Goal: Task Accomplishment & Management: Manage account settings

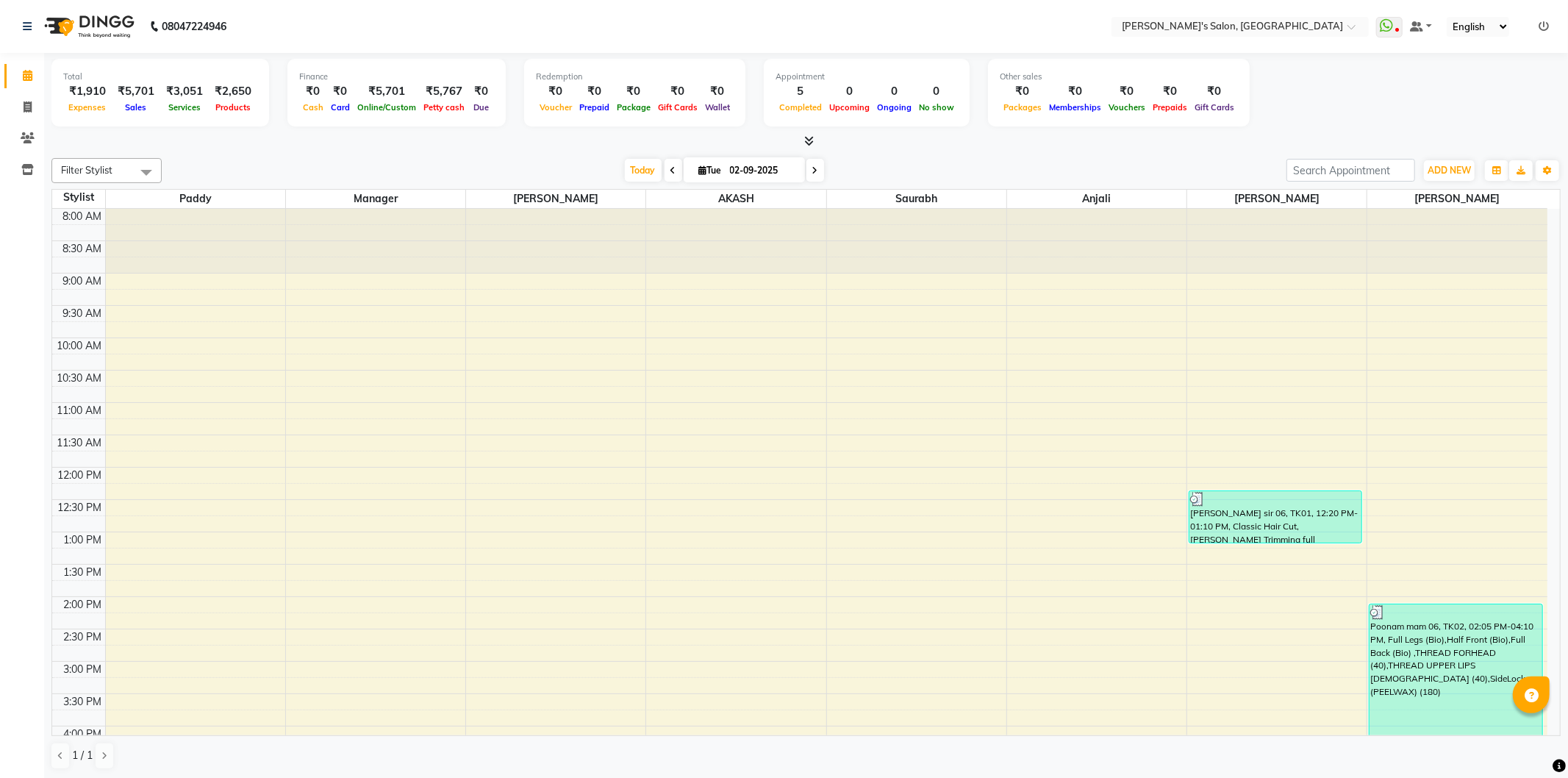
click at [804, 141] on icon at bounding box center [808, 140] width 10 height 11
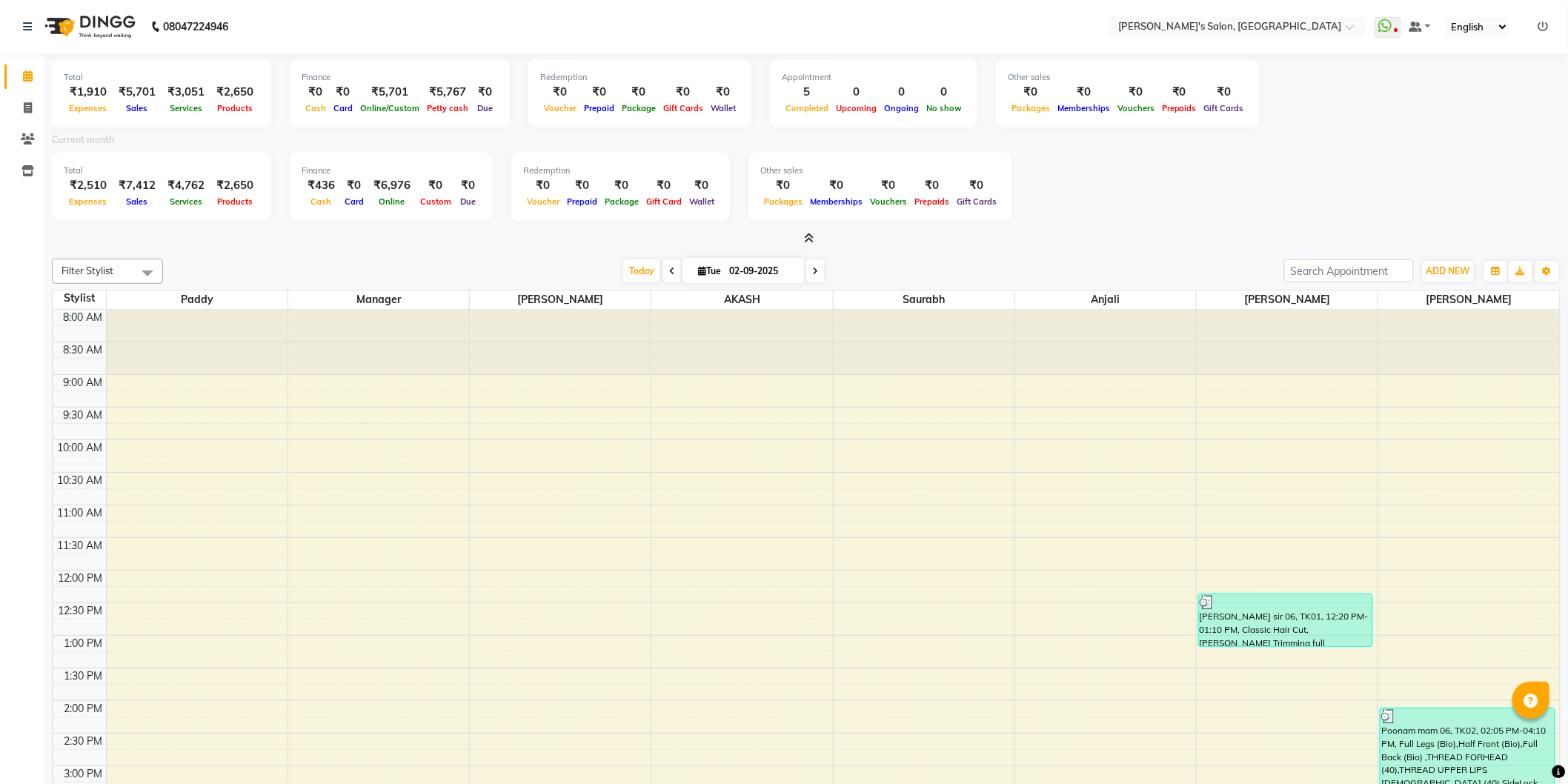
click at [807, 239] on icon at bounding box center [810, 238] width 10 height 11
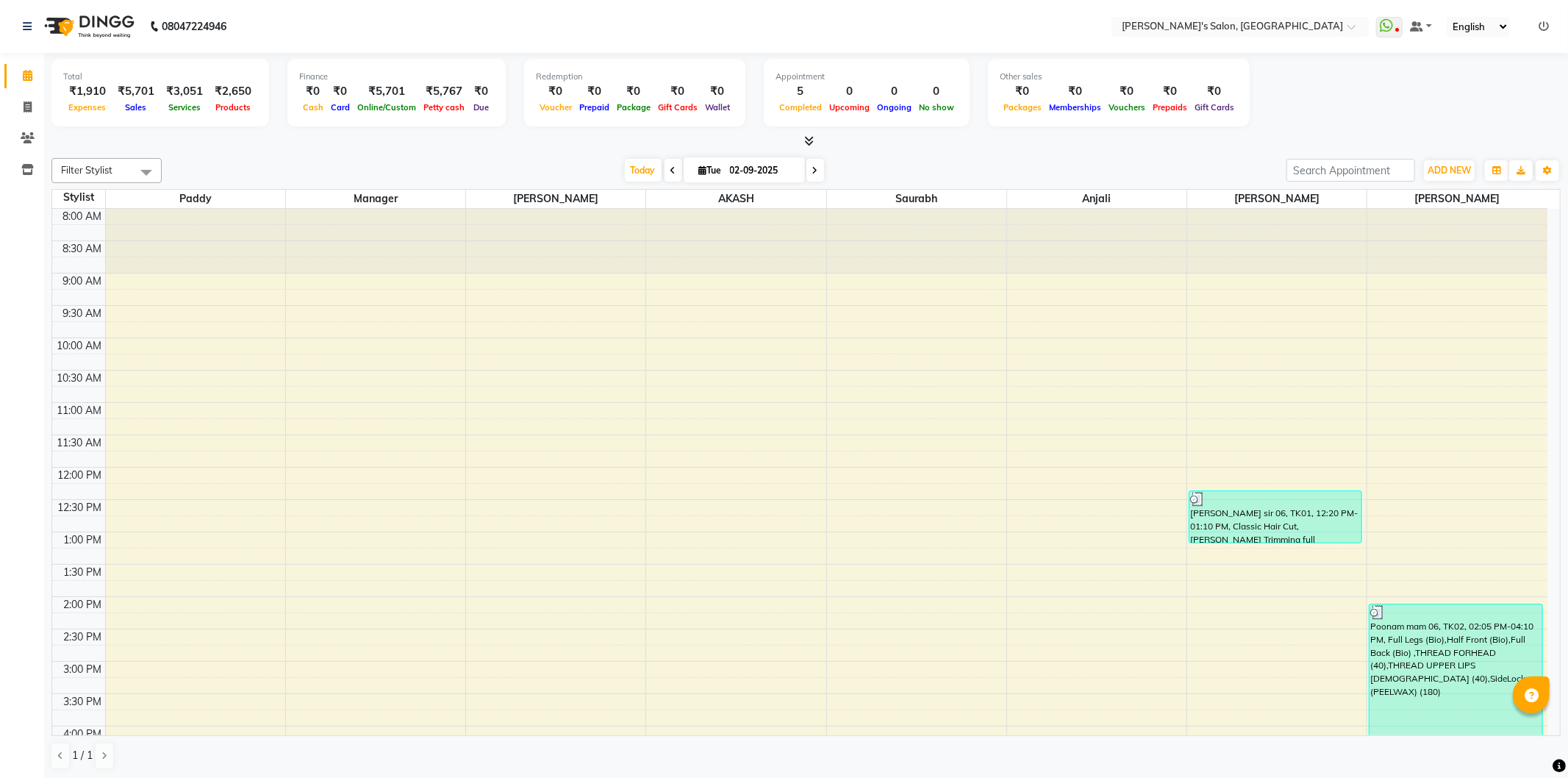
click at [877, 141] on div at bounding box center [806, 142] width 1509 height 15
click at [1451, 97] on div "Total ₹1,910 Expenses ₹5,701 Sales ₹3,051 Services ₹2,650 Products Finance ₹0 C…" at bounding box center [806, 94] width 1509 height 72
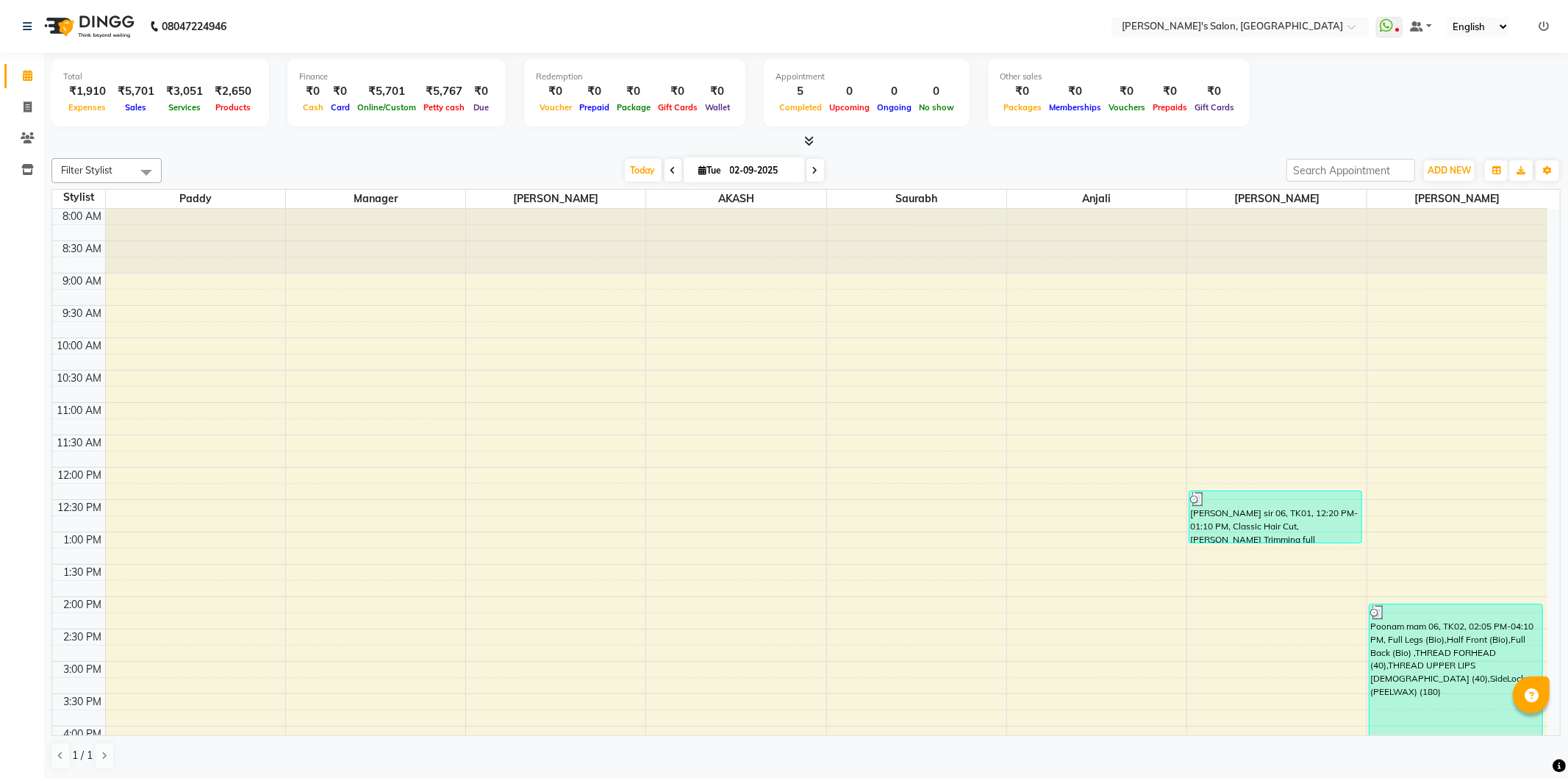
click at [1112, 146] on div at bounding box center [806, 142] width 1509 height 15
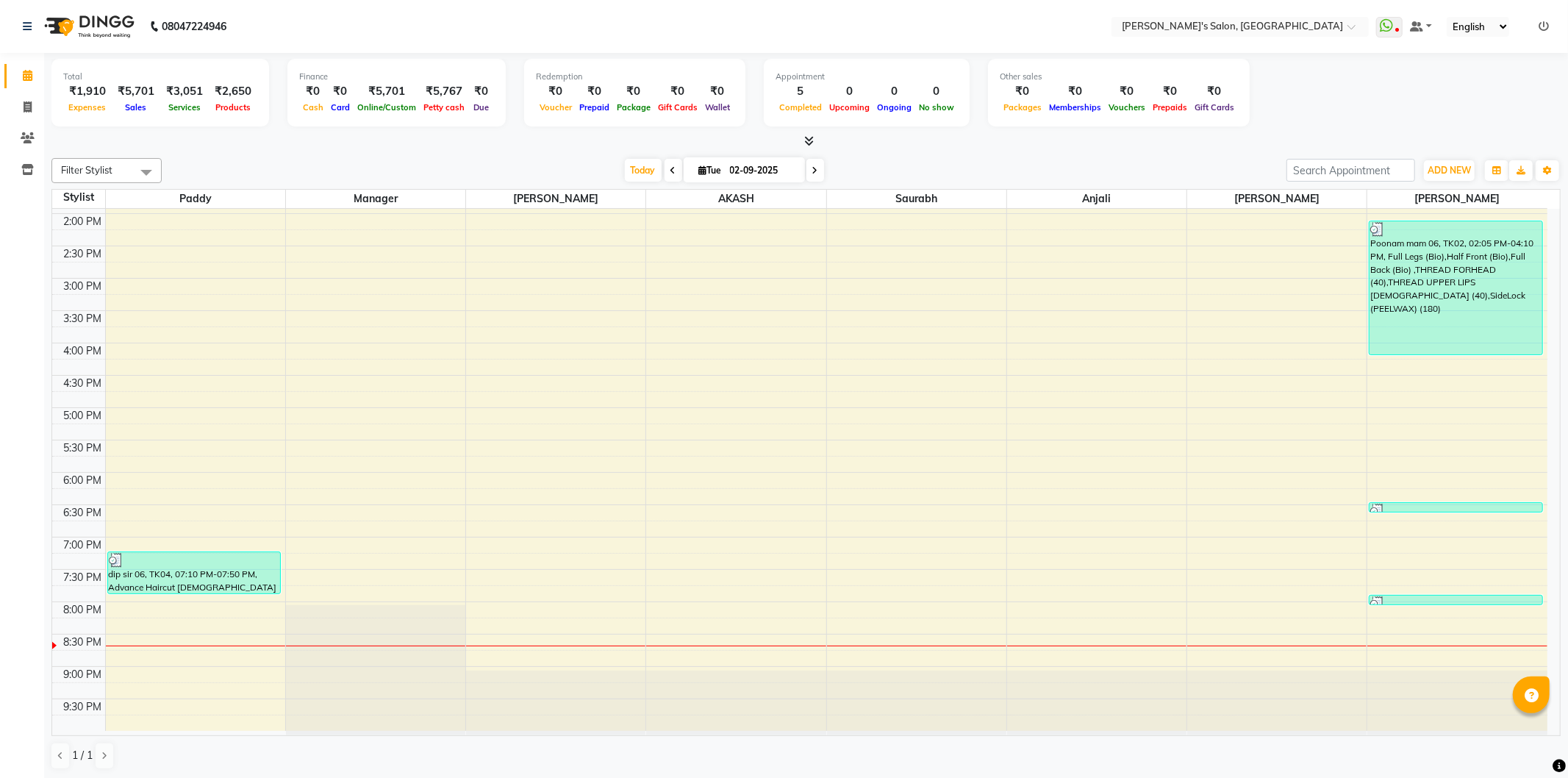
scroll to position [220, 0]
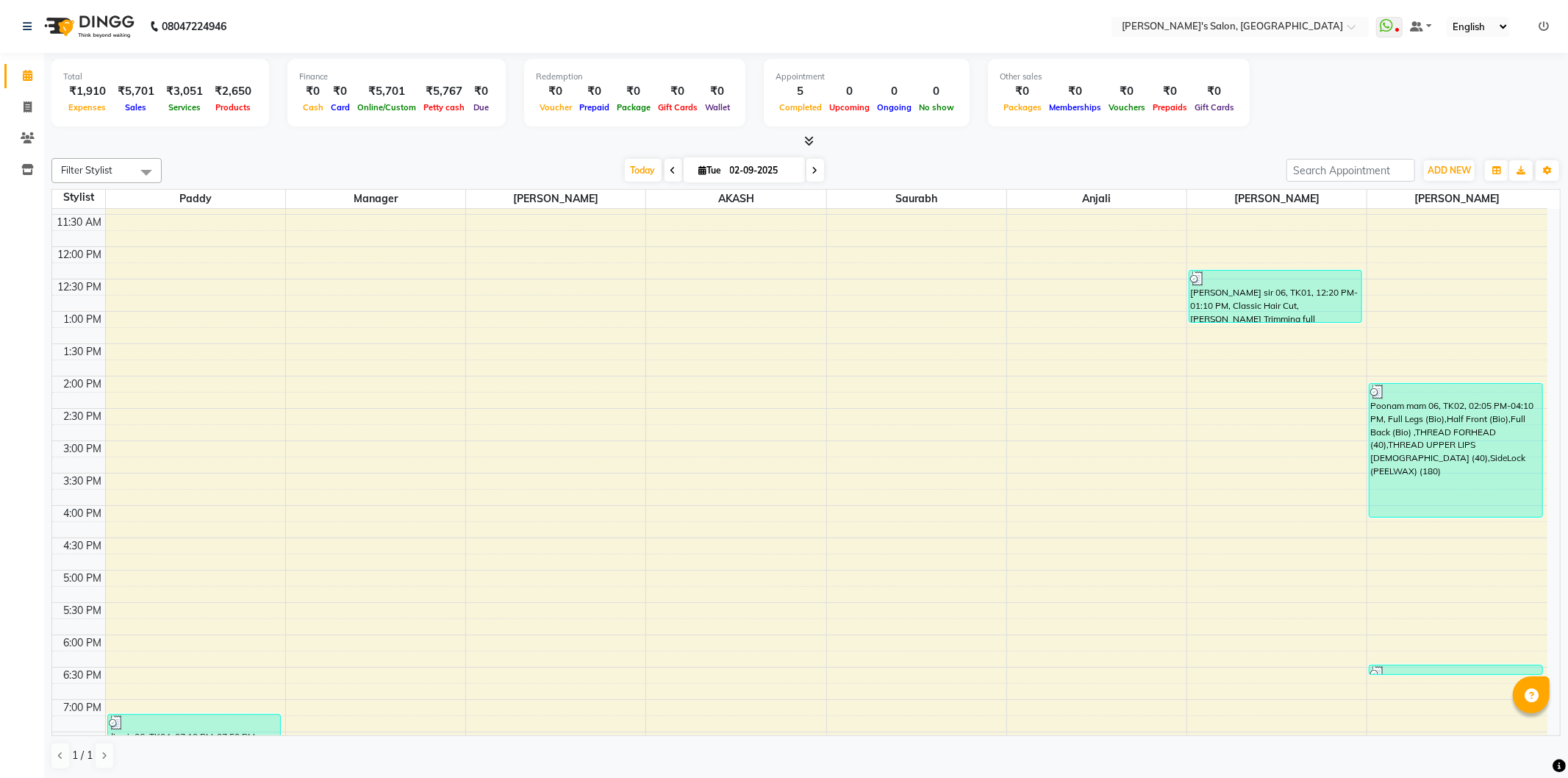
click at [903, 136] on div at bounding box center [806, 142] width 1509 height 15
click at [878, 167] on div "[DATE] [DATE]" at bounding box center [724, 170] width 1110 height 22
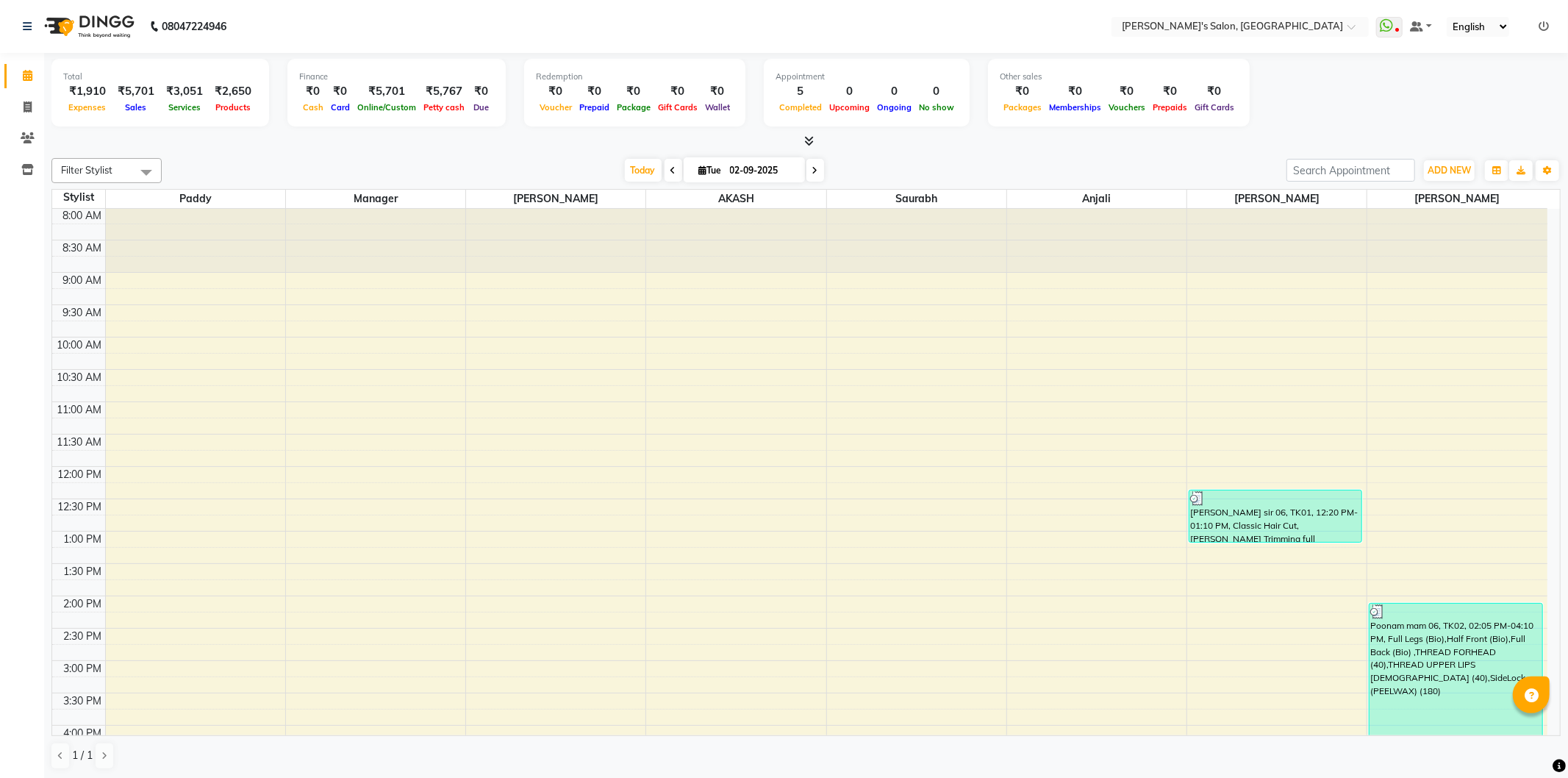
scroll to position [0, 0]
click at [1546, 25] on icon at bounding box center [1544, 27] width 11 height 11
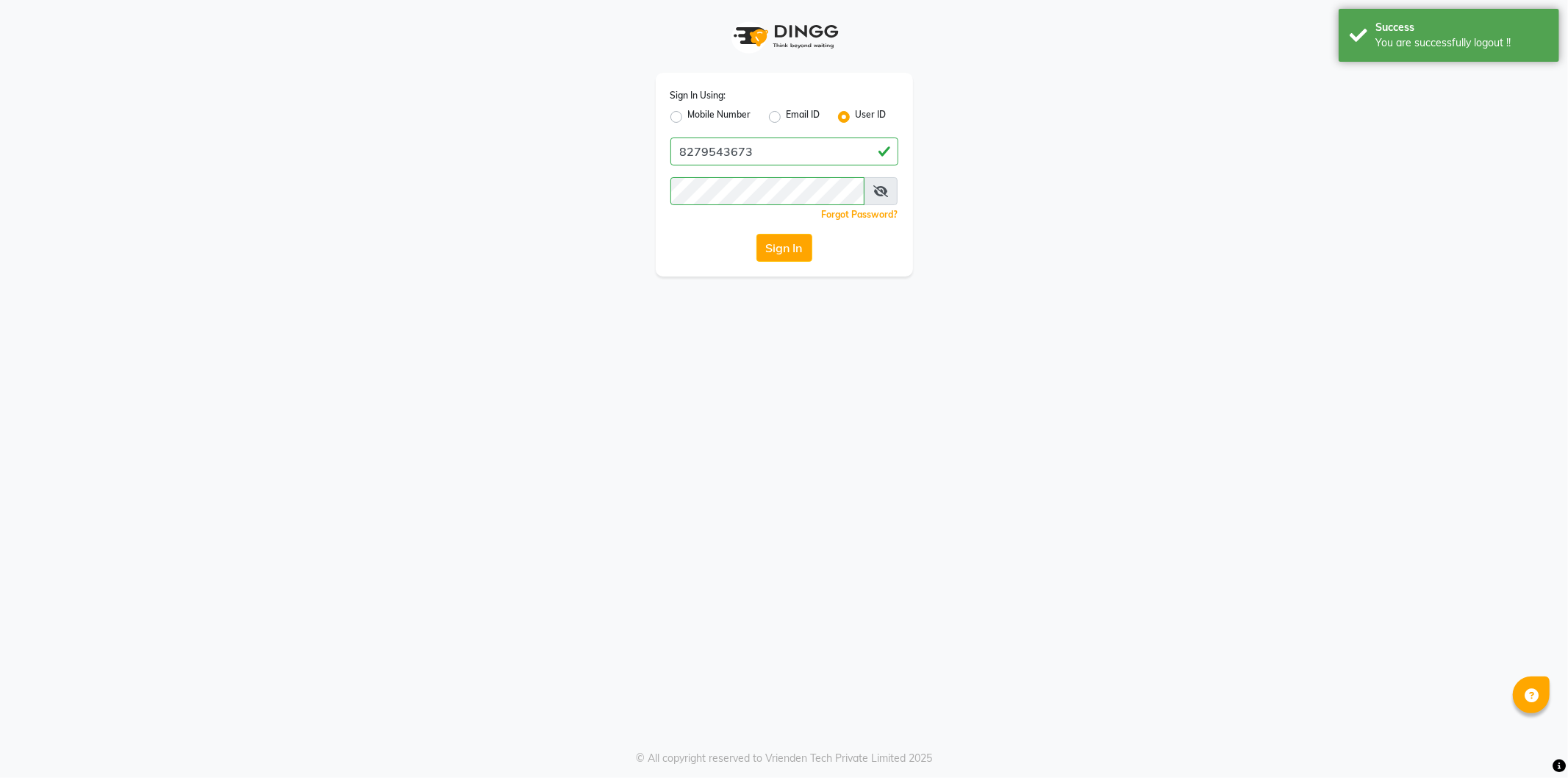
click at [688, 118] on label "Mobile Number" at bounding box center [719, 117] width 63 height 18
click at [688, 117] on input "Mobile Number" at bounding box center [693, 113] width 10 height 10
radio input "true"
radio input "false"
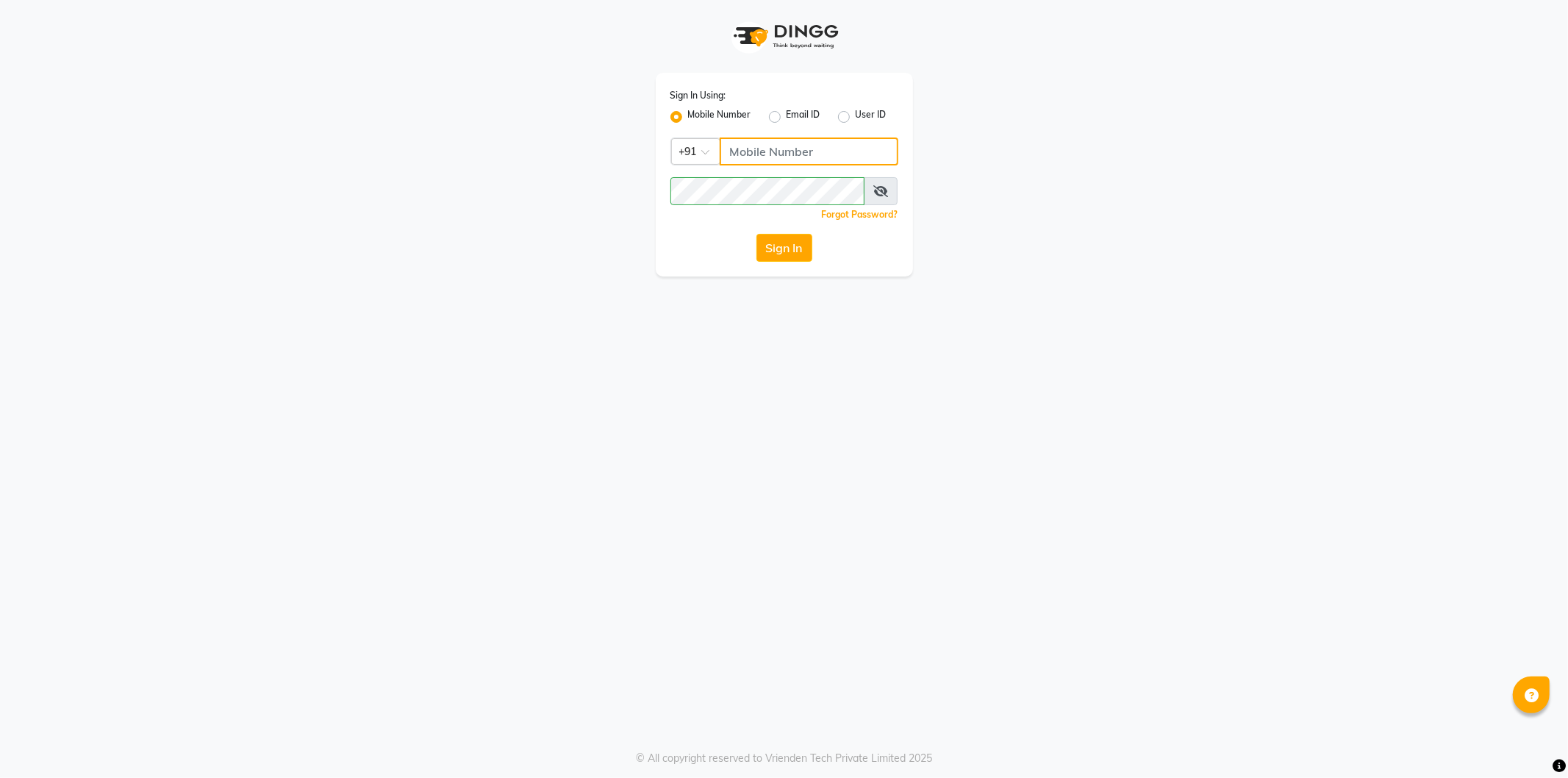
click at [760, 146] on input "Username" at bounding box center [808, 151] width 178 height 28
type input "7888059666"
click at [779, 258] on button "Sign In" at bounding box center [784, 248] width 56 height 28
